Goal: Check status: Check status

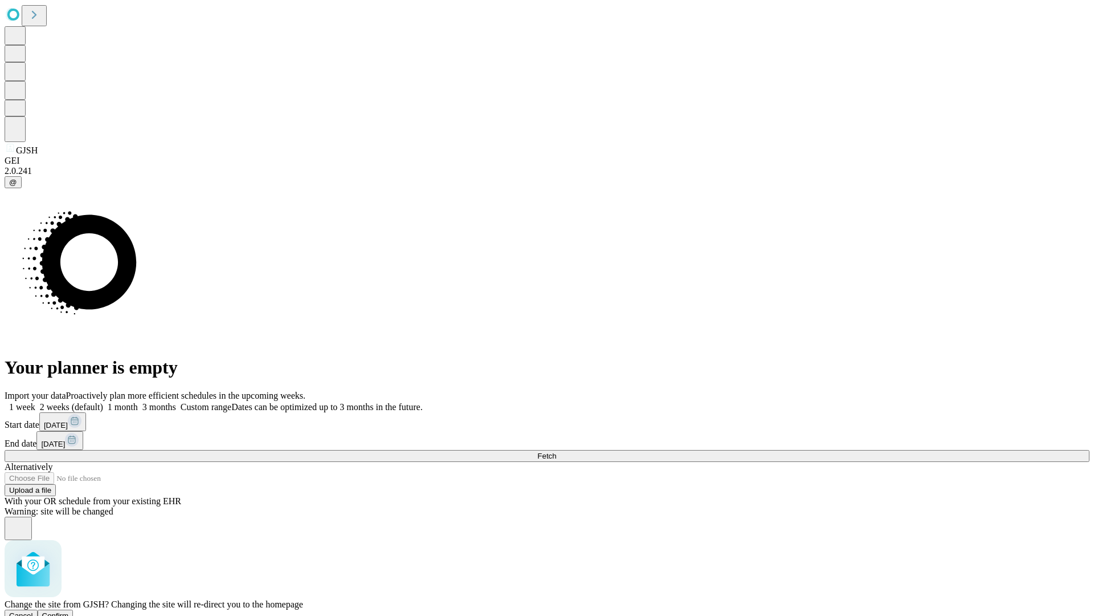
click at [69, 611] on span "Confirm" at bounding box center [55, 615] width 27 height 9
click at [35, 402] on label "1 week" at bounding box center [20, 407] width 31 height 10
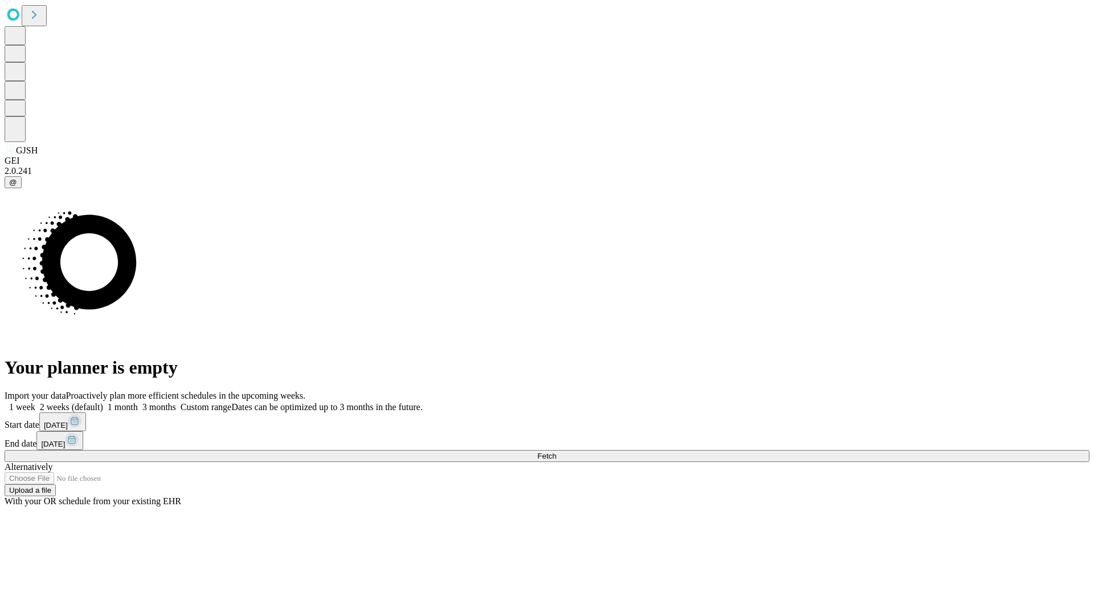
click at [556, 451] on span "Fetch" at bounding box center [547, 455] width 19 height 9
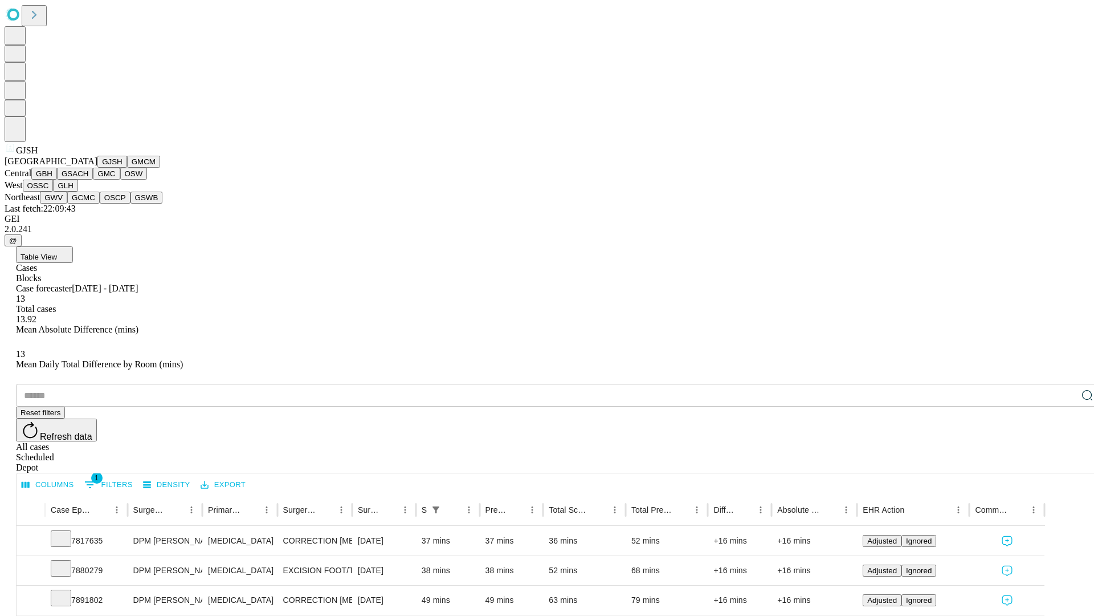
click at [127, 168] on button "GMCM" at bounding box center [143, 162] width 33 height 12
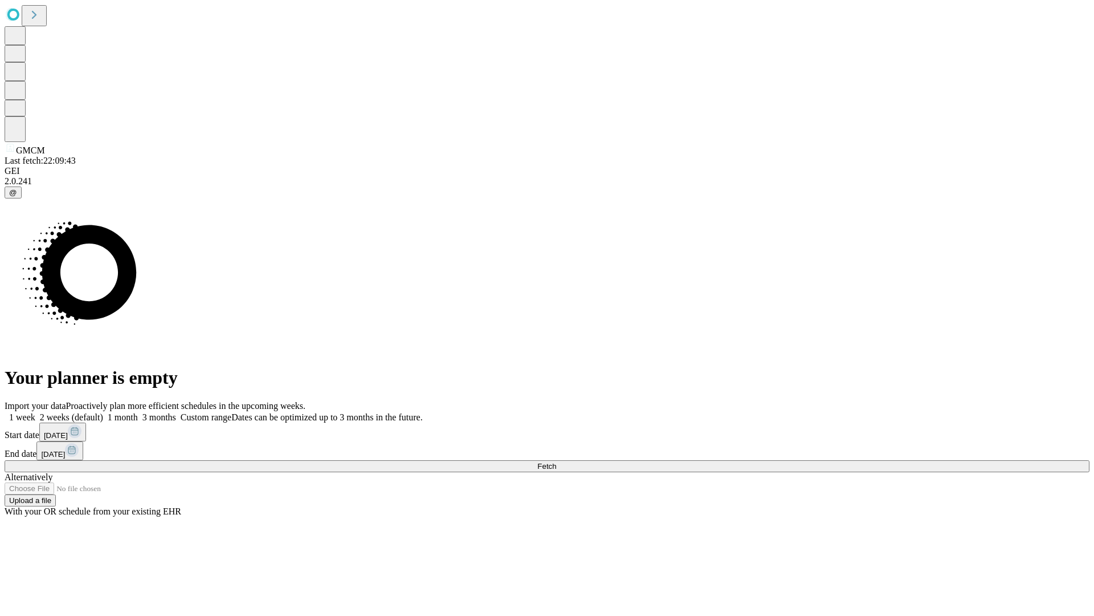
click at [35, 412] on label "1 week" at bounding box center [20, 417] width 31 height 10
click at [556, 462] on span "Fetch" at bounding box center [547, 466] width 19 height 9
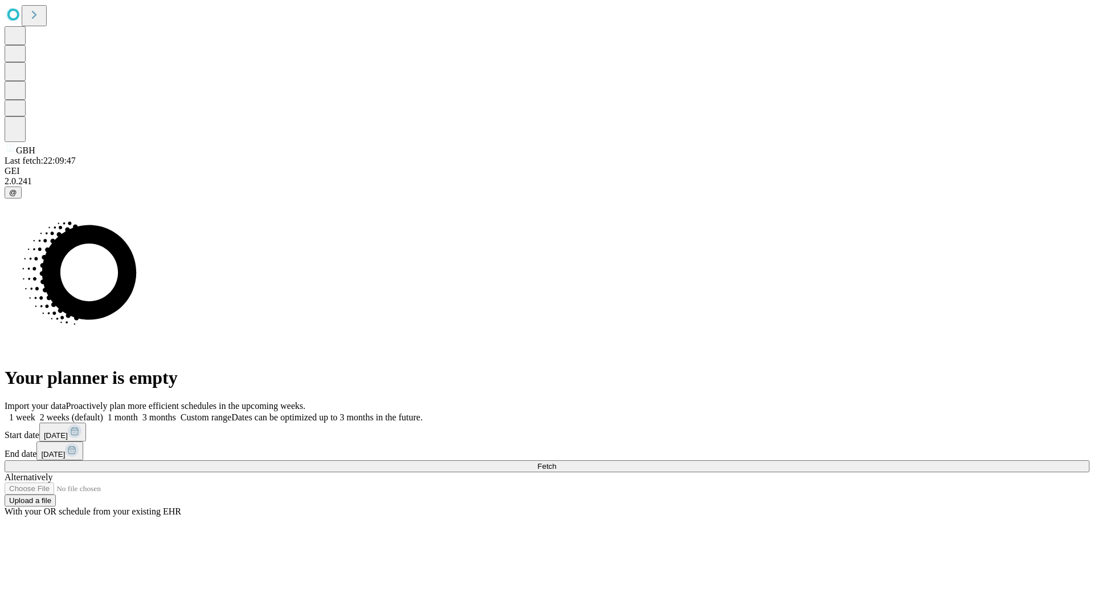
click at [35, 412] on label "1 week" at bounding box center [20, 417] width 31 height 10
click at [556, 462] on span "Fetch" at bounding box center [547, 466] width 19 height 9
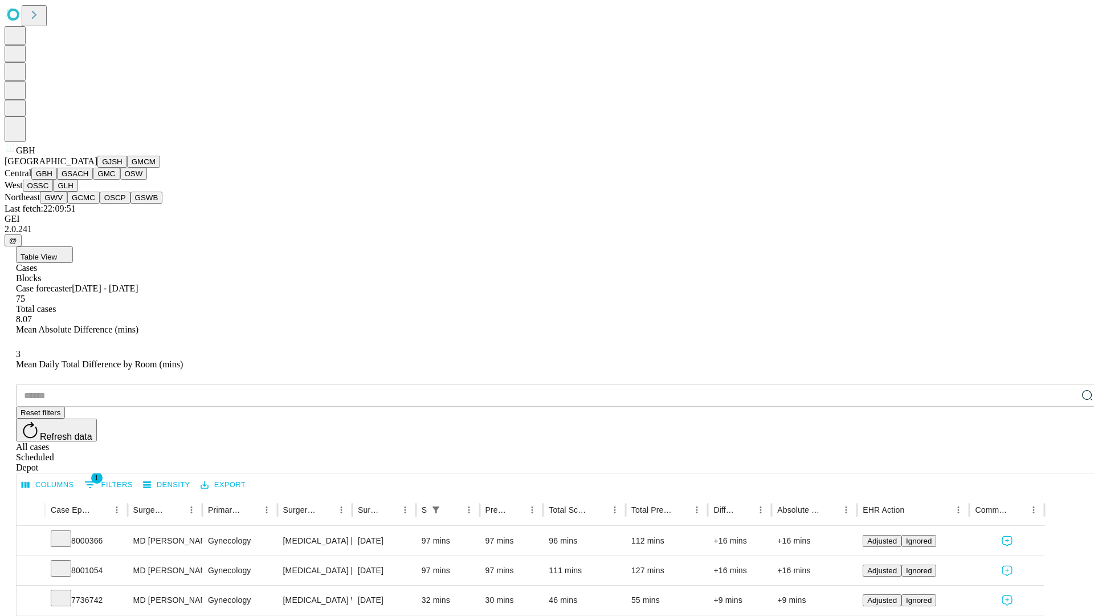
click at [88, 180] on button "GSACH" at bounding box center [75, 174] width 36 height 12
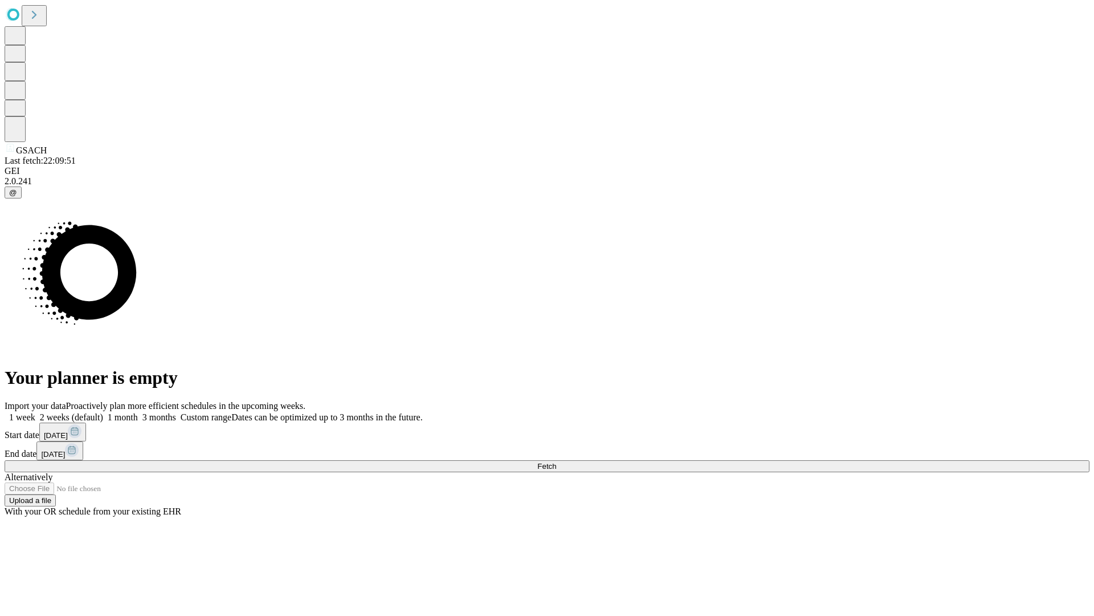
click at [556, 462] on span "Fetch" at bounding box center [547, 466] width 19 height 9
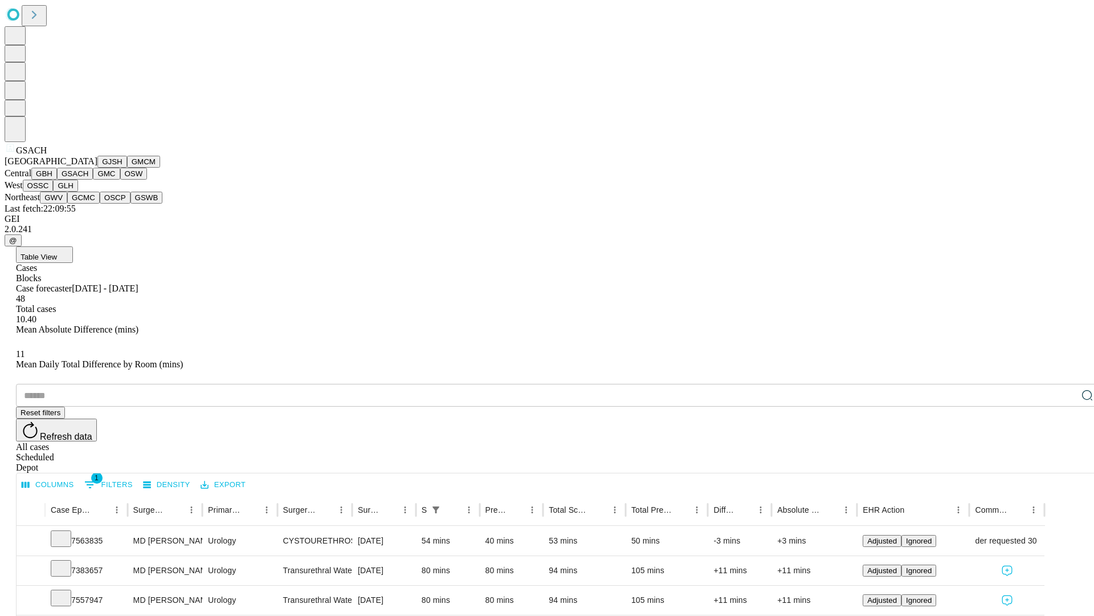
click at [93, 180] on button "GMC" at bounding box center [106, 174] width 27 height 12
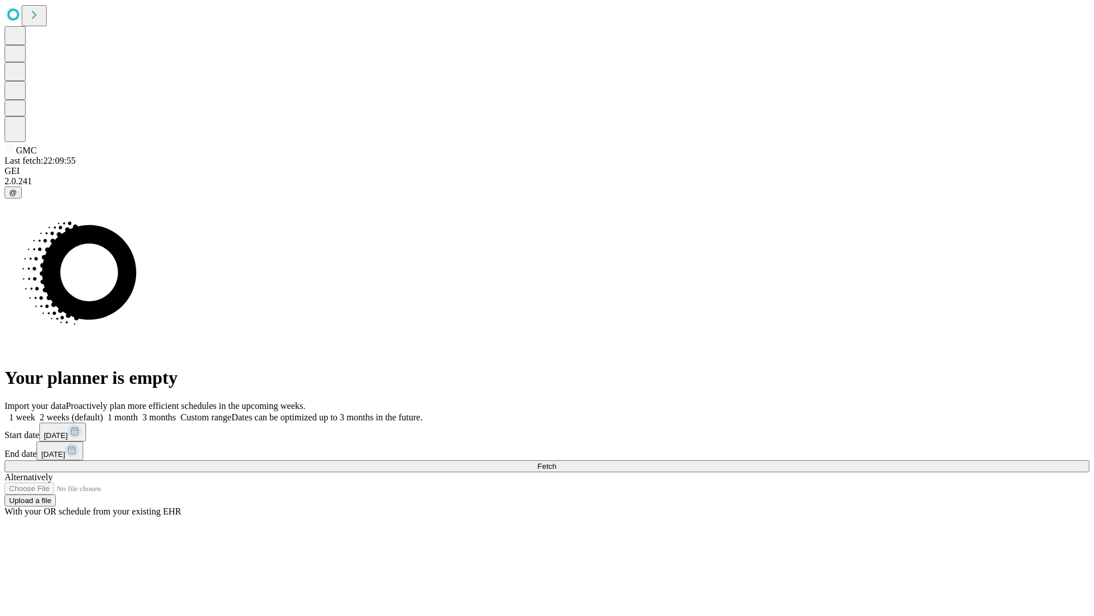
click at [556, 462] on span "Fetch" at bounding box center [547, 466] width 19 height 9
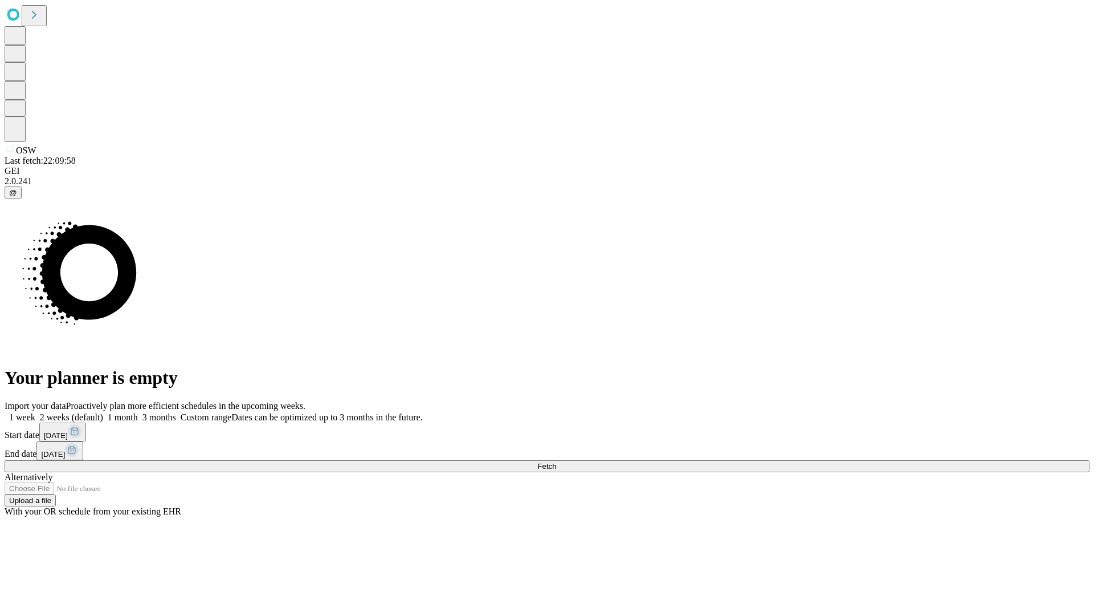
click at [35, 412] on label "1 week" at bounding box center [20, 417] width 31 height 10
click at [556, 462] on span "Fetch" at bounding box center [547, 466] width 19 height 9
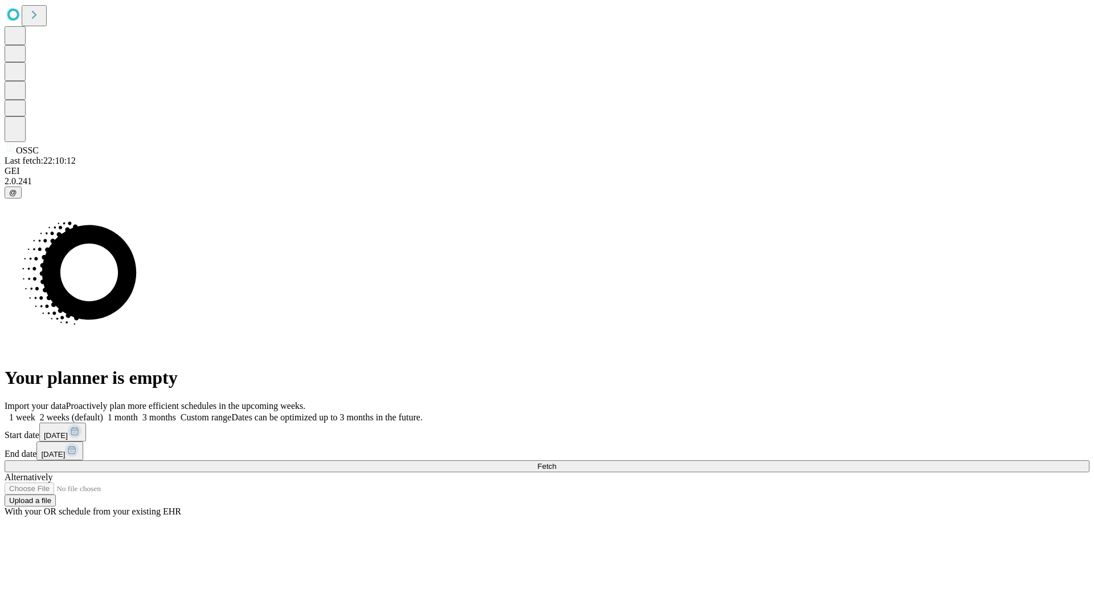
click at [35, 412] on label "1 week" at bounding box center [20, 417] width 31 height 10
click at [556, 462] on span "Fetch" at bounding box center [547, 466] width 19 height 9
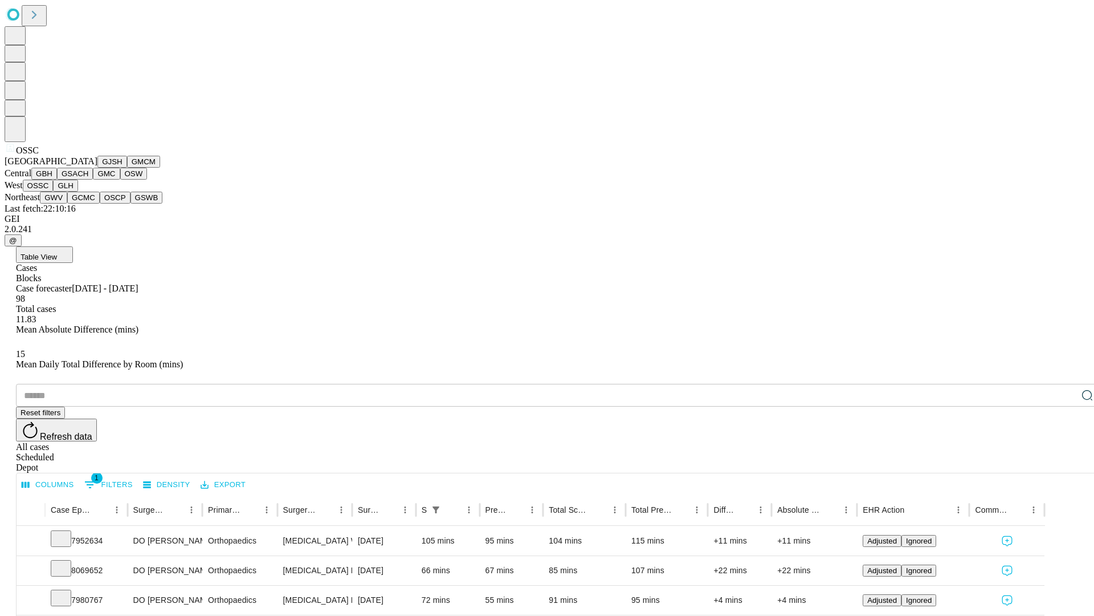
click at [78, 192] on button "GLH" at bounding box center [65, 186] width 25 height 12
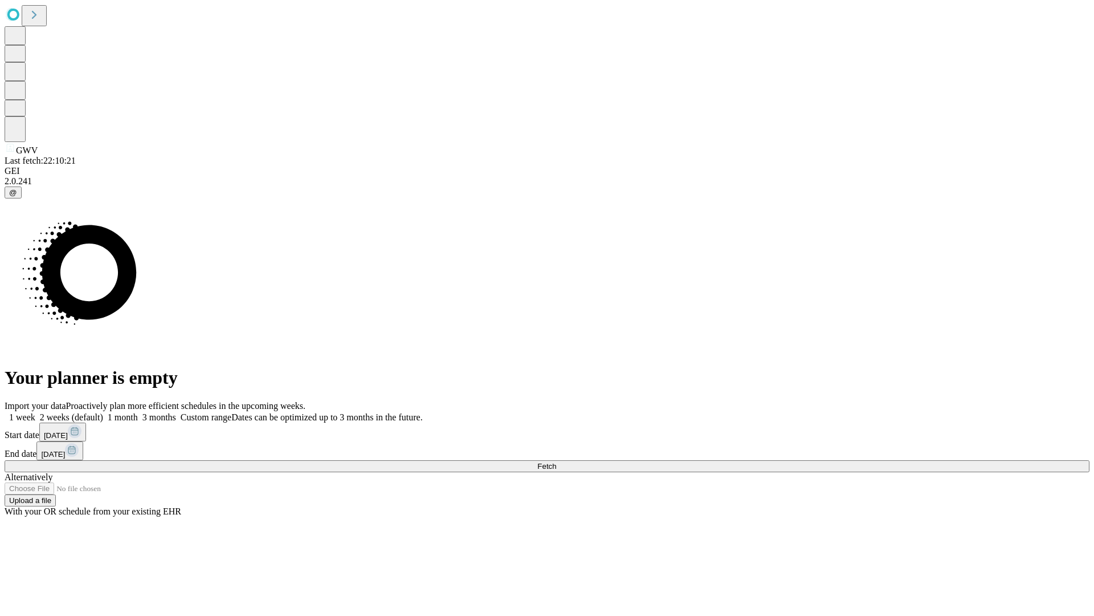
click at [35, 412] on label "1 week" at bounding box center [20, 417] width 31 height 10
click at [556, 462] on span "Fetch" at bounding box center [547, 466] width 19 height 9
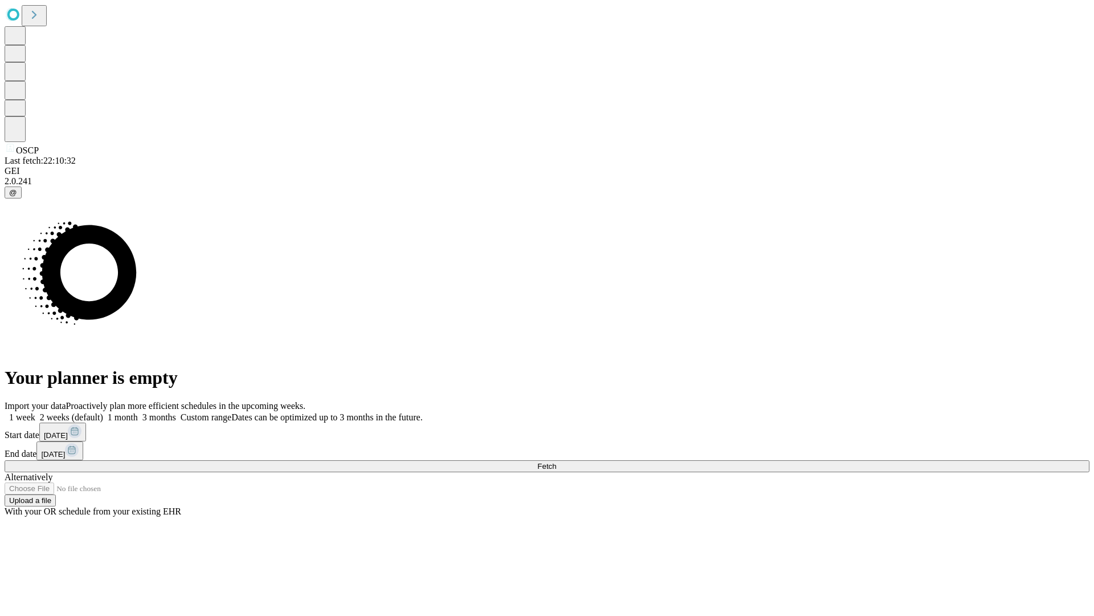
click at [35, 412] on label "1 week" at bounding box center [20, 417] width 31 height 10
click at [556, 462] on span "Fetch" at bounding box center [547, 466] width 19 height 9
